Goal: Information Seeking & Learning: Learn about a topic

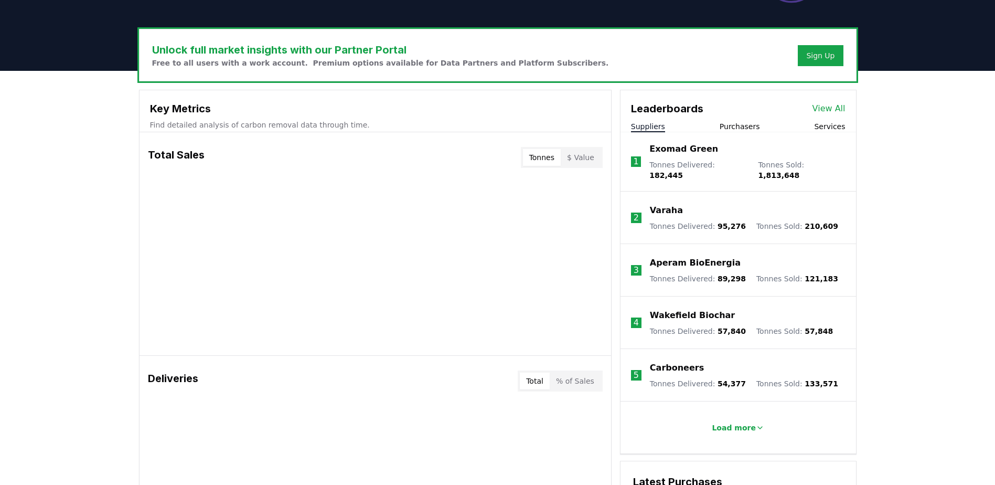
scroll to position [262, 0]
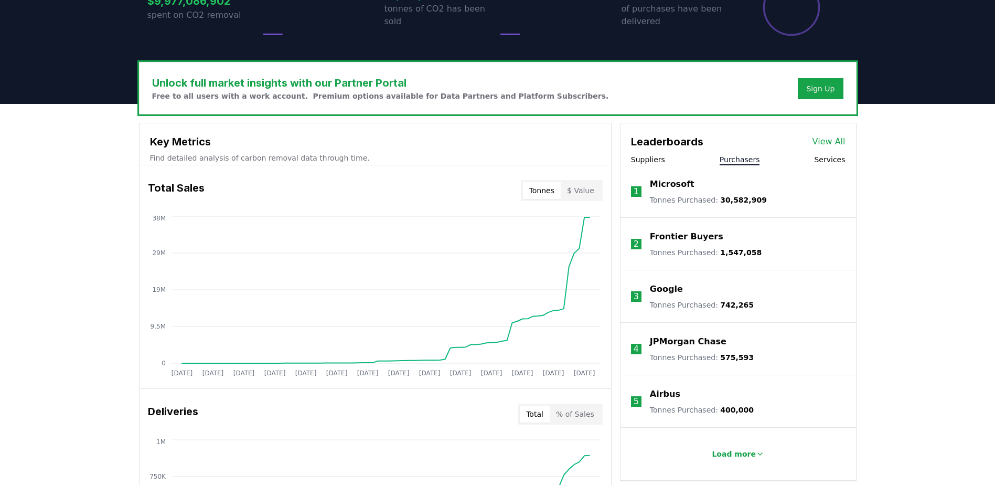
click at [253, 46] on button "Purchasers" at bounding box center [740, 159] width 40 height 10
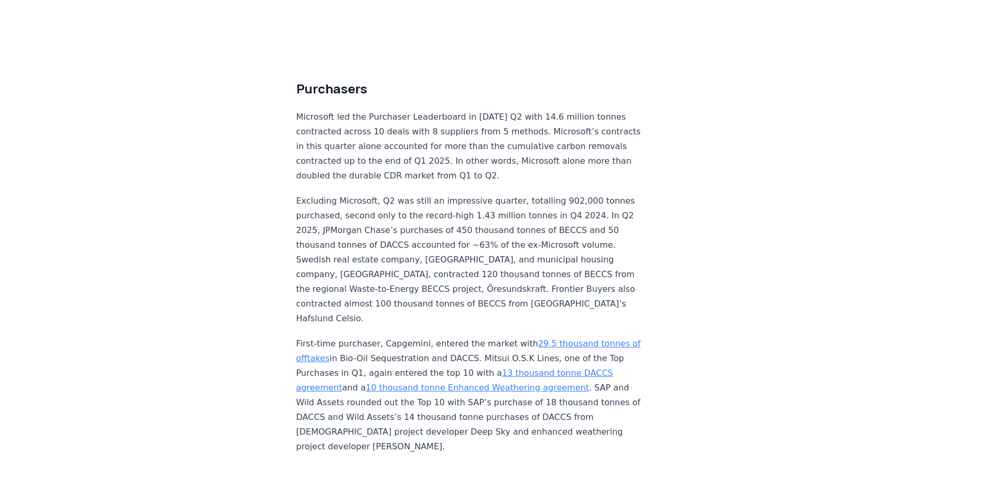
scroll to position [2781, 0]
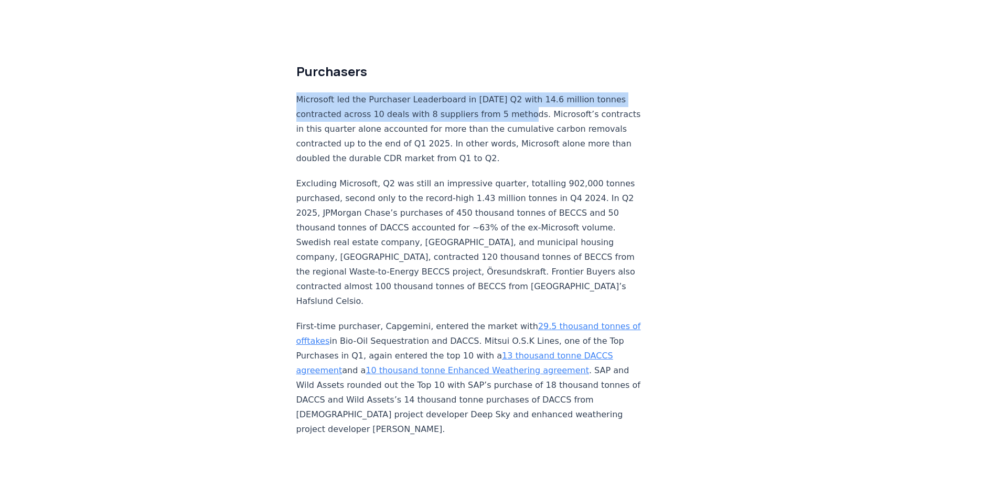
drag, startPoint x: 295, startPoint y: 78, endPoint x: 522, endPoint y: 99, distance: 228.1
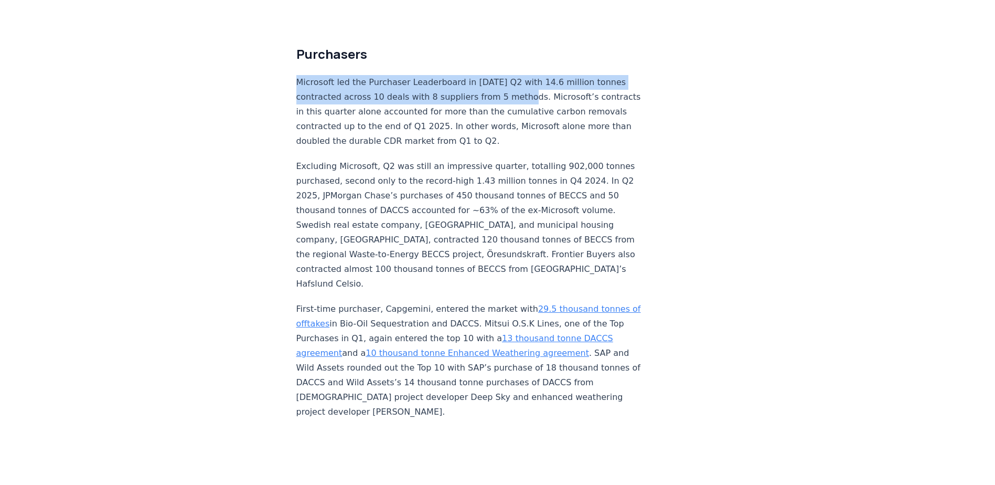
scroll to position [2747, 0]
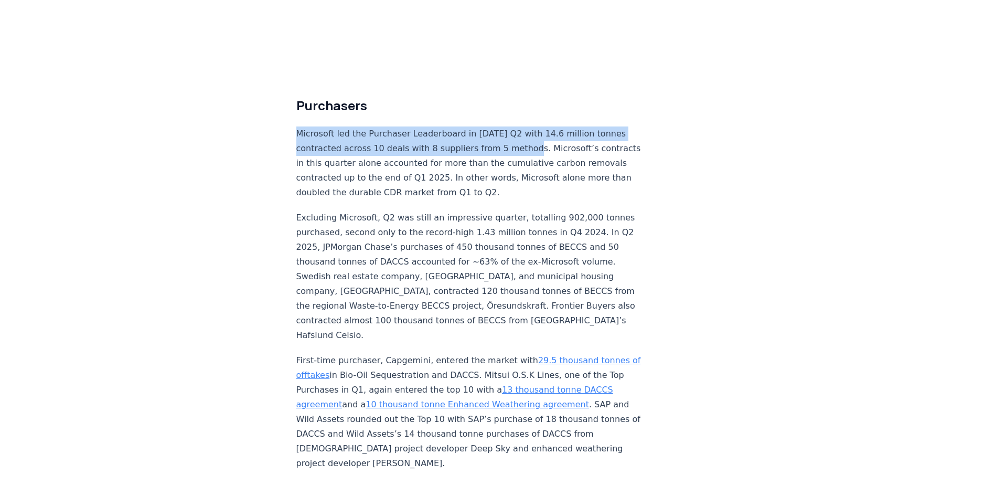
copy p "Microsoft led the Purchaser Leaderboard in [DATE] Q2 with 14.6 million tonnes c…"
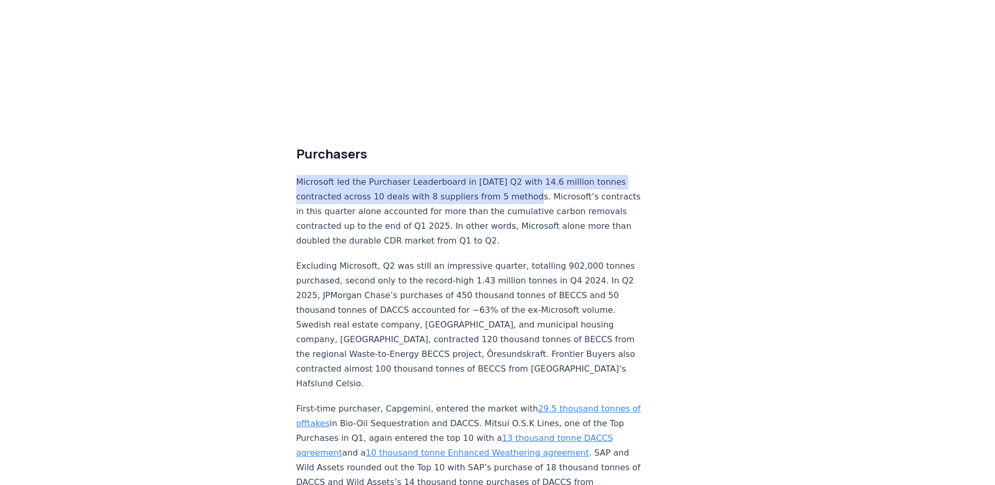
scroll to position [2642, 0]
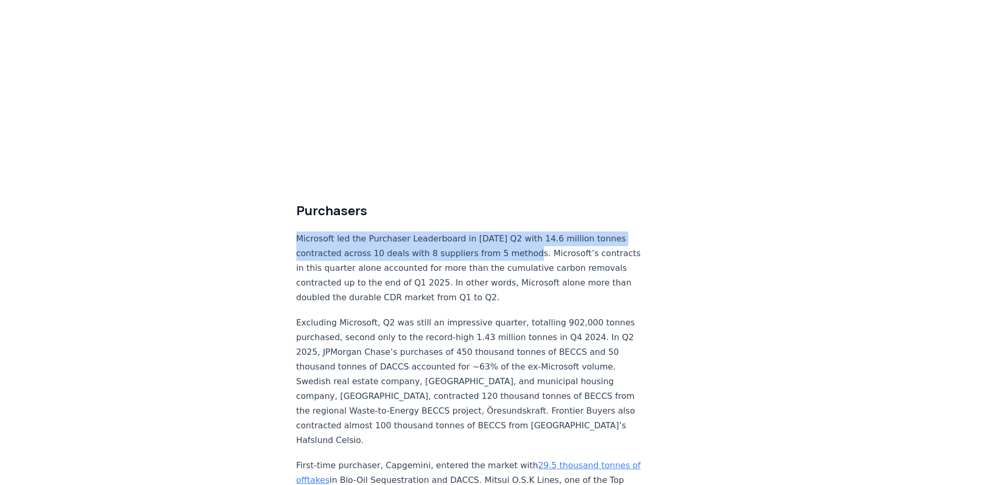
copy p "Microsoft led the Purchaser Leaderboard in [DATE] Q2 with 14.6 million tonnes c…"
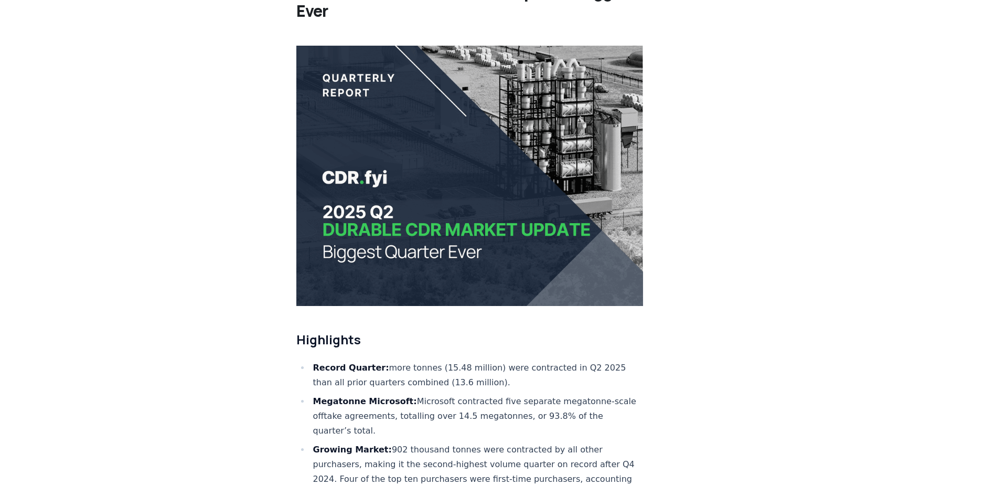
scroll to position [0, 0]
